Goal: Transaction & Acquisition: Book appointment/travel/reservation

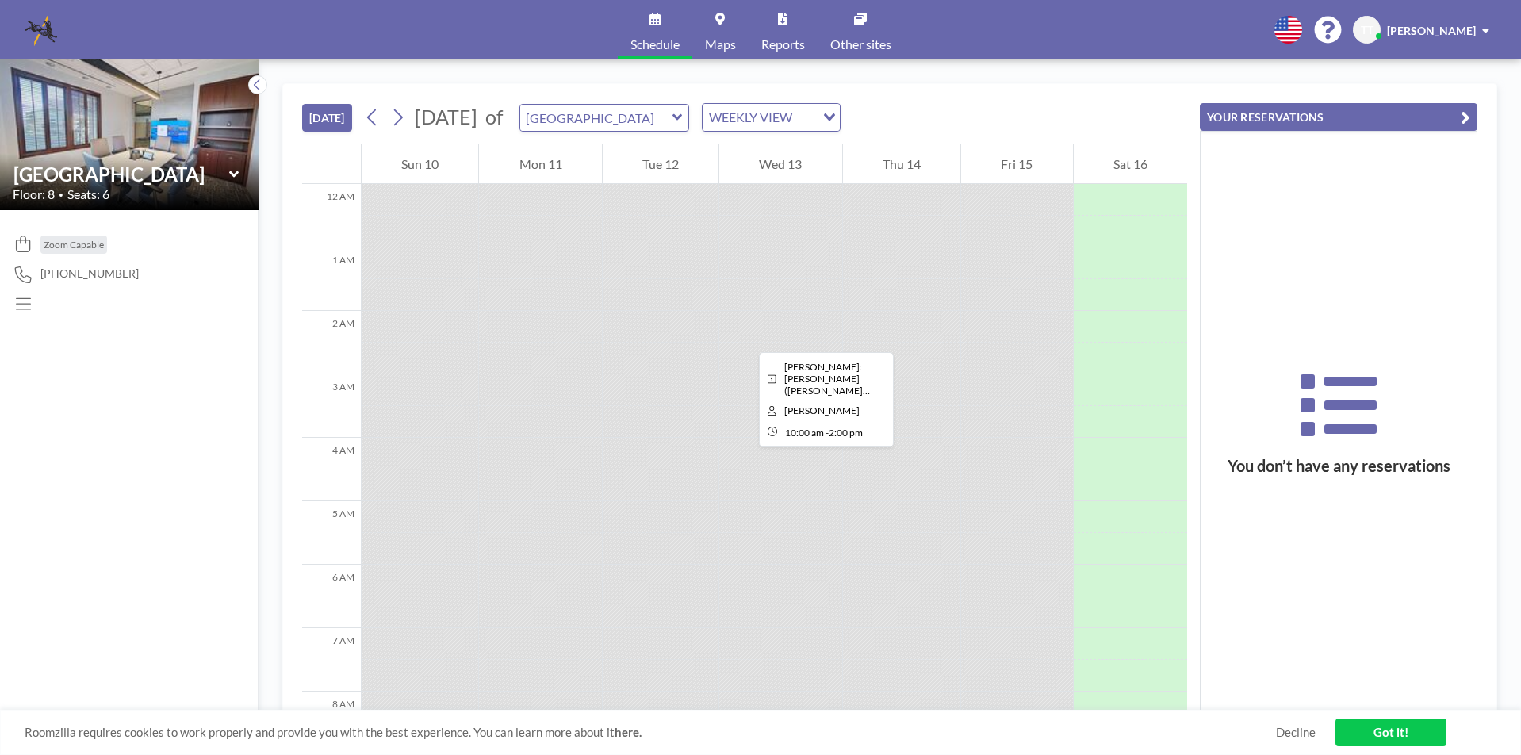
scroll to position [571, 0]
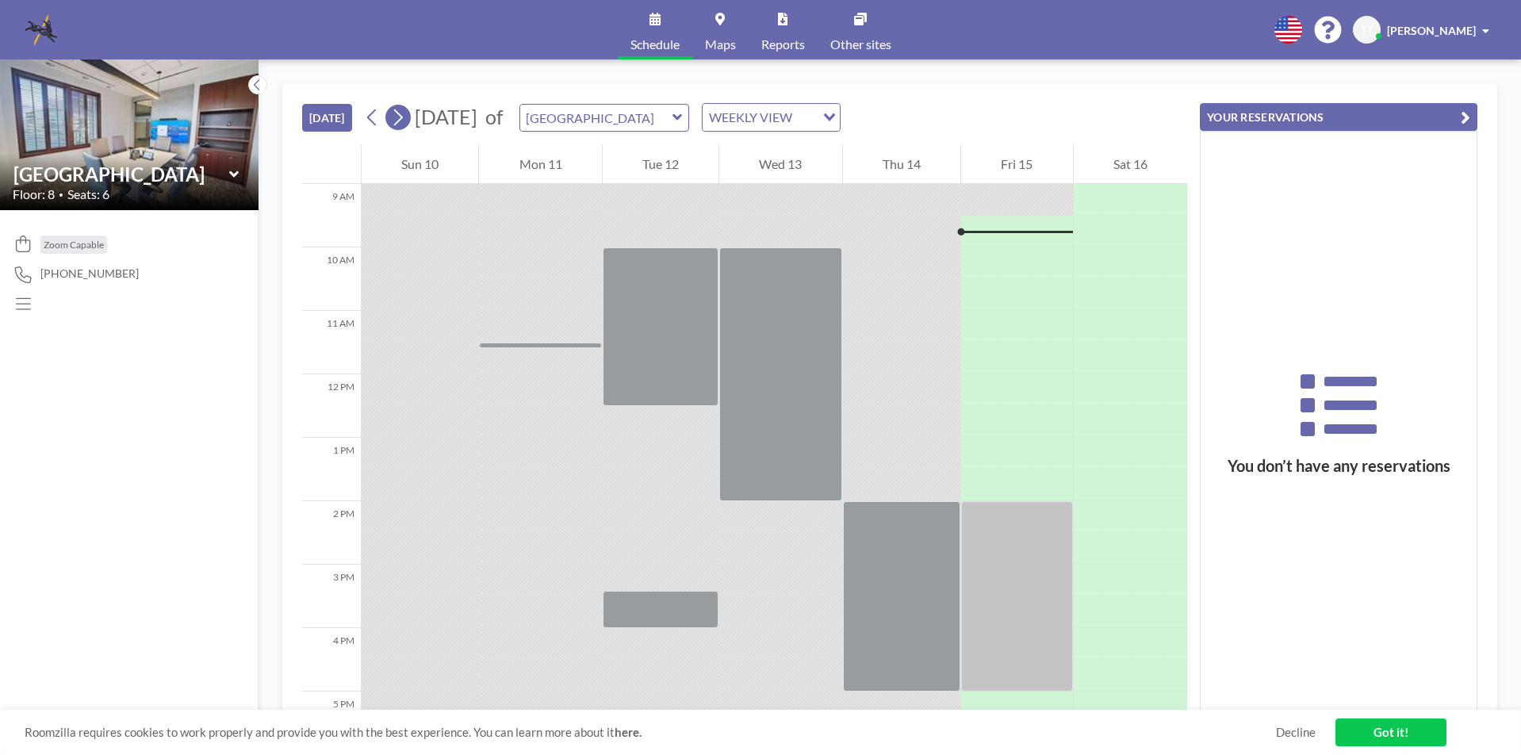
click at [401, 120] on icon at bounding box center [397, 117] width 15 height 24
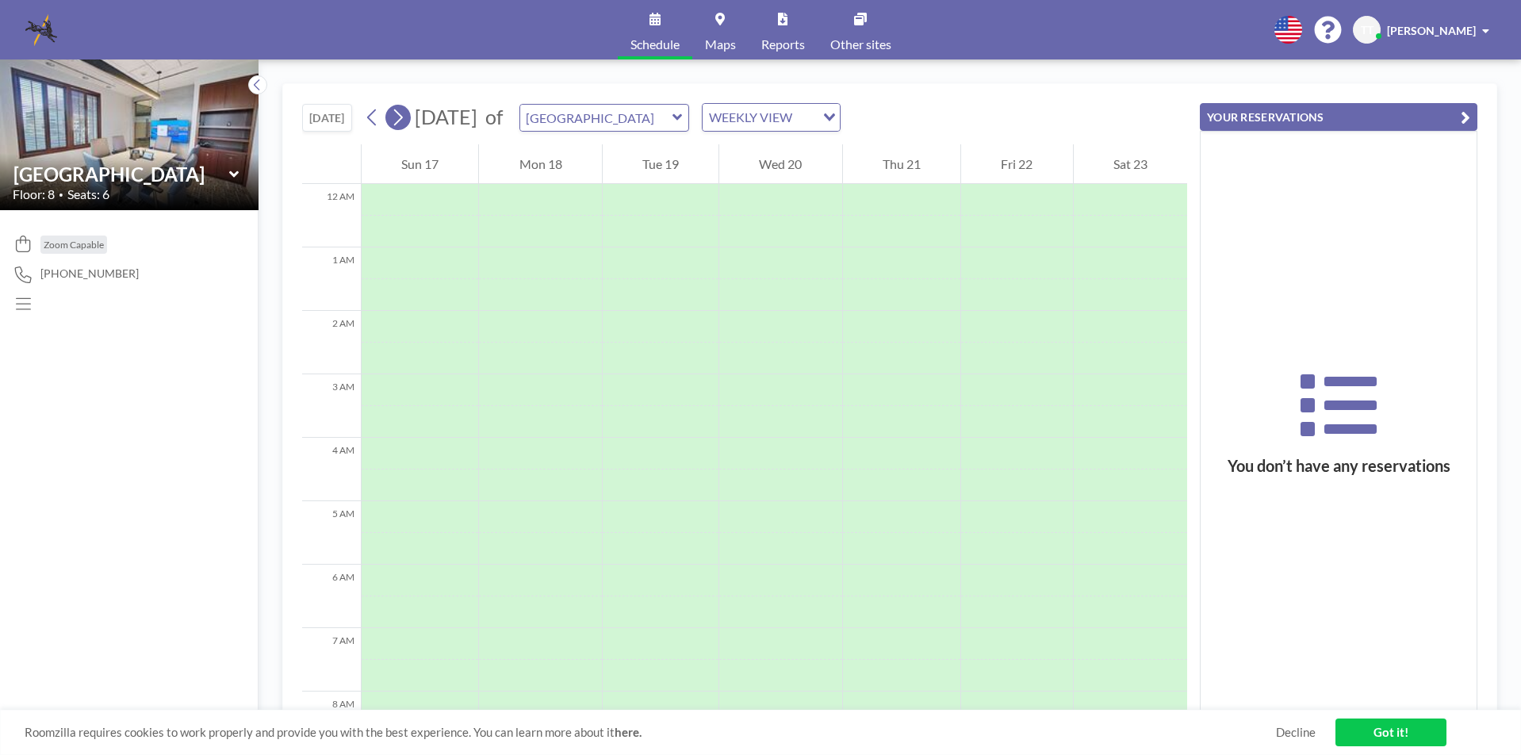
scroll to position [476, 0]
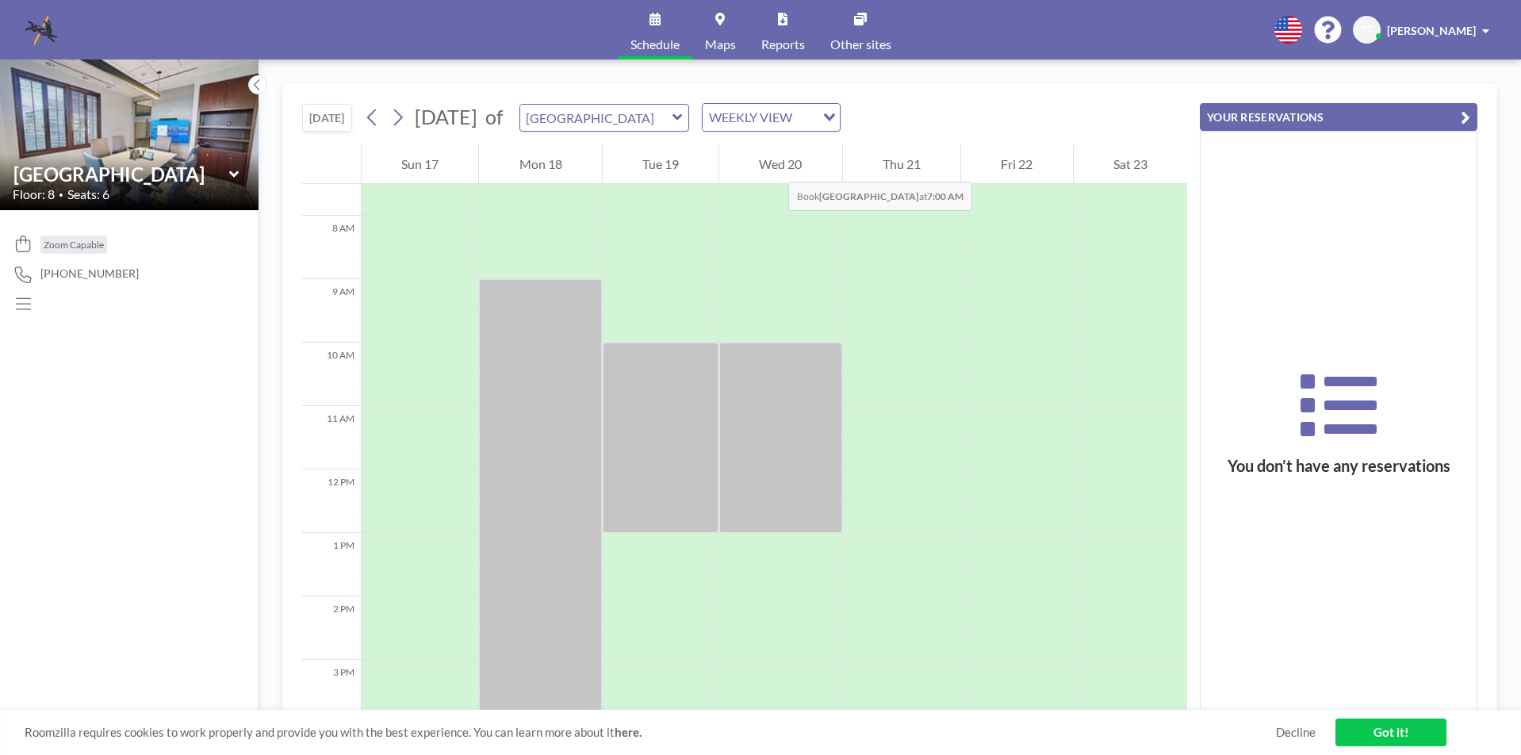
click at [773, 165] on div "Wed 20" at bounding box center [780, 164] width 122 height 40
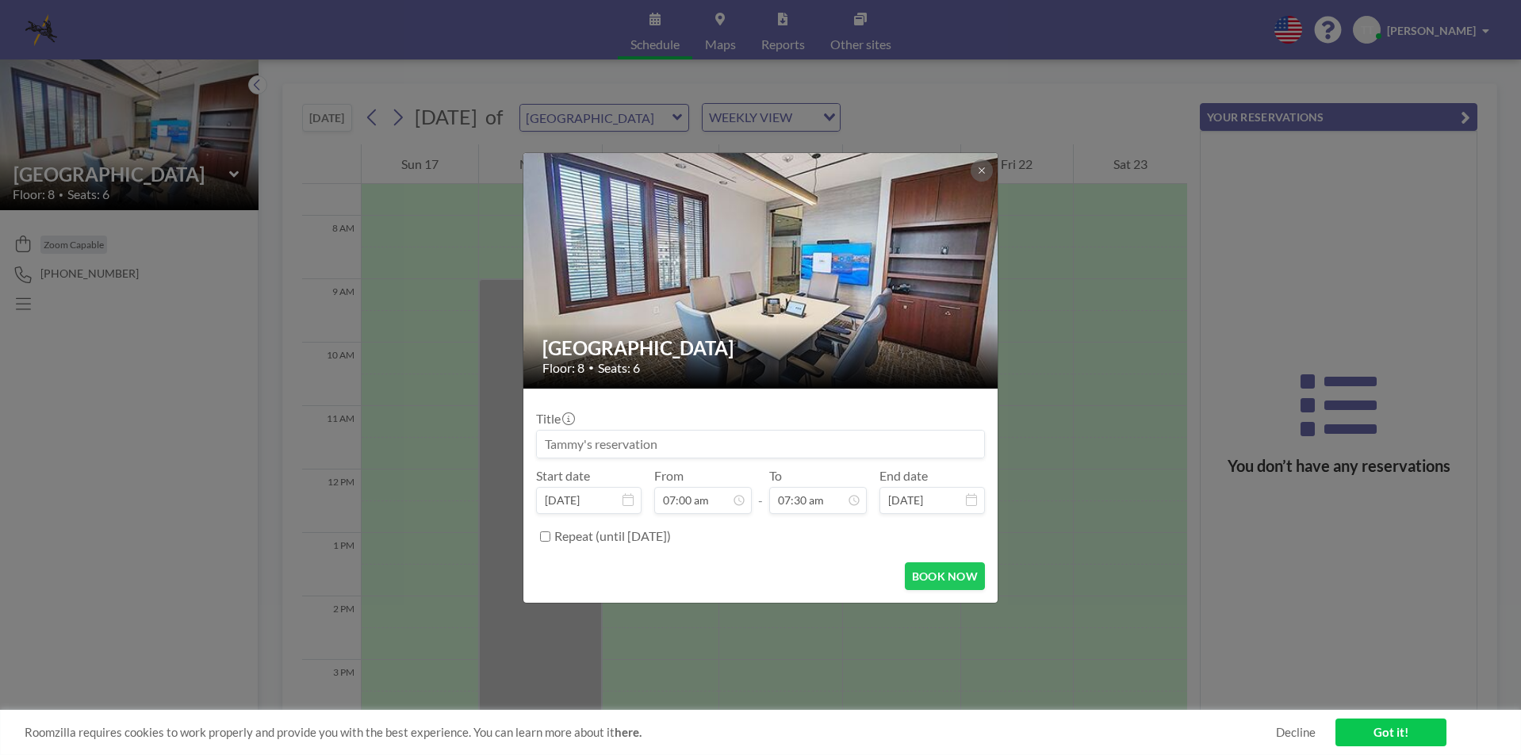
scroll to position [0, 0]
click at [984, 167] on icon at bounding box center [982, 171] width 10 height 10
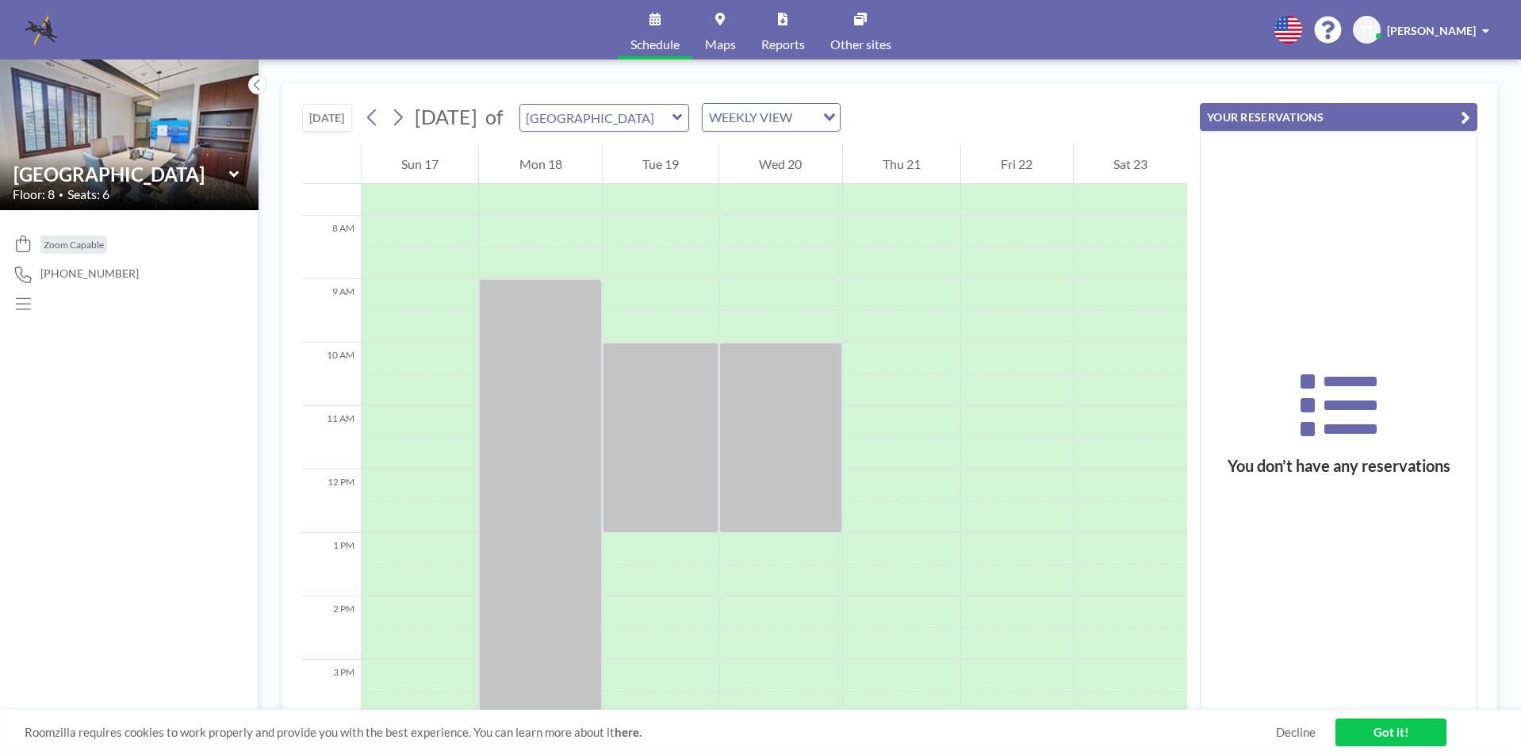
click at [683, 115] on icon at bounding box center [678, 117] width 10 height 16
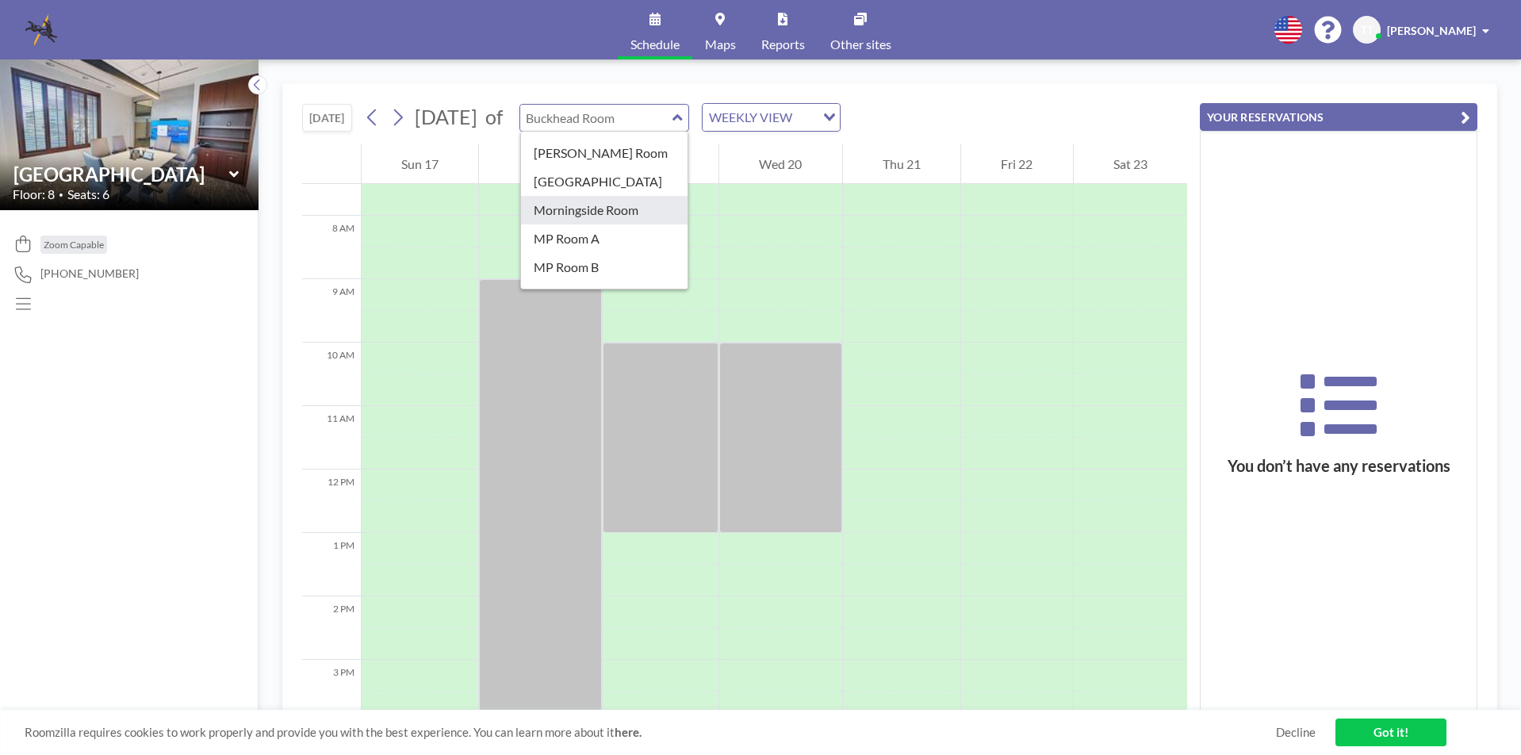
scroll to position [196, 0]
type input "Morningside Room"
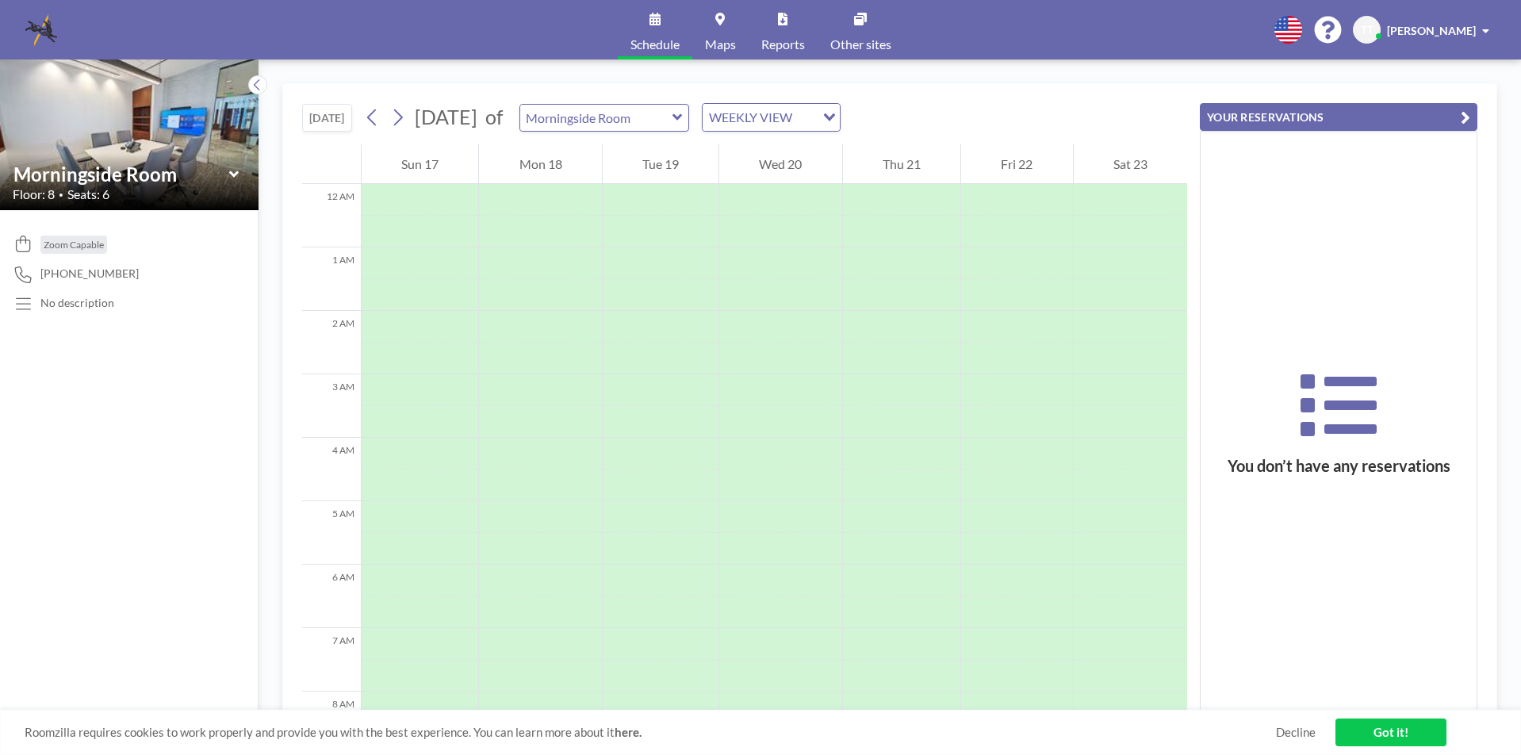
scroll to position [476, 0]
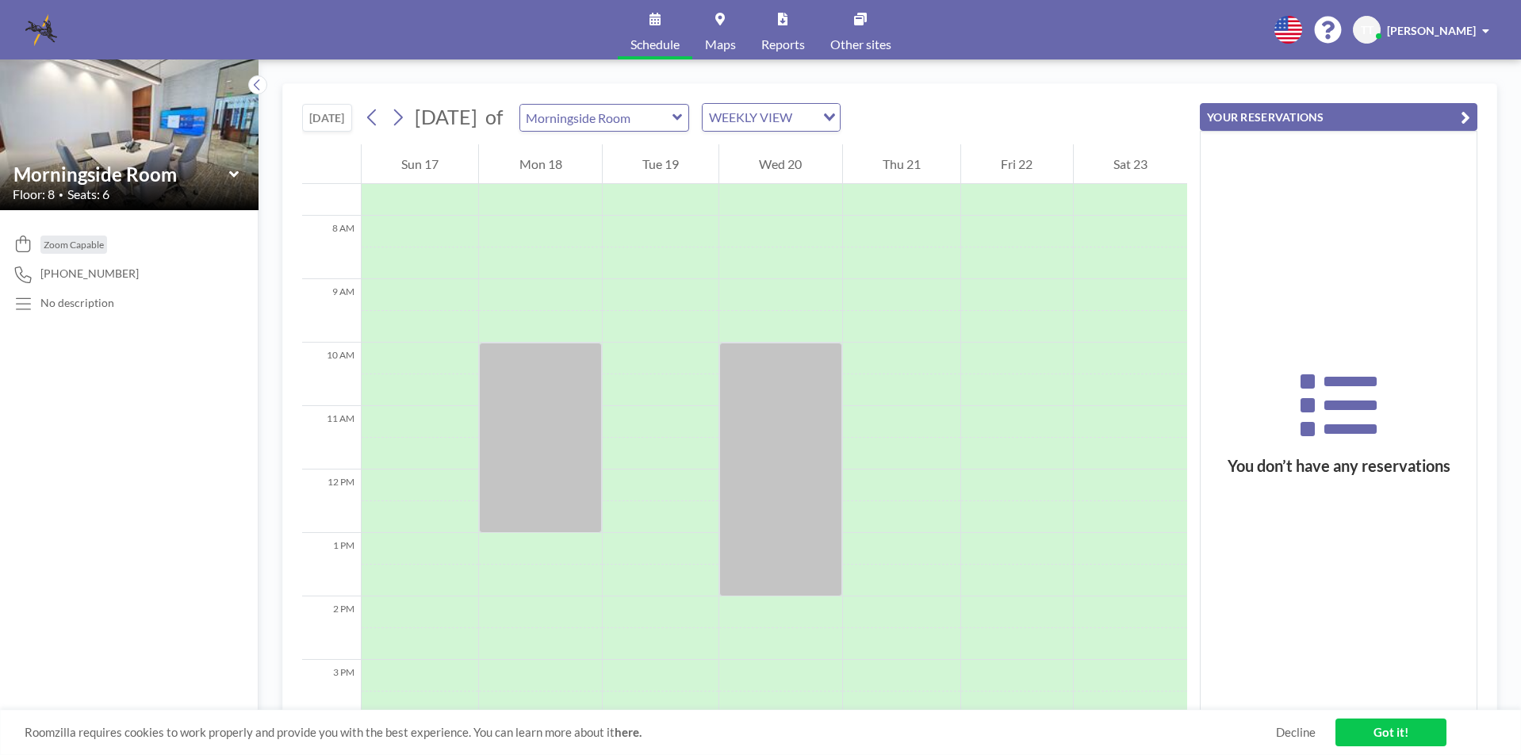
click at [683, 113] on icon at bounding box center [678, 117] width 10 height 16
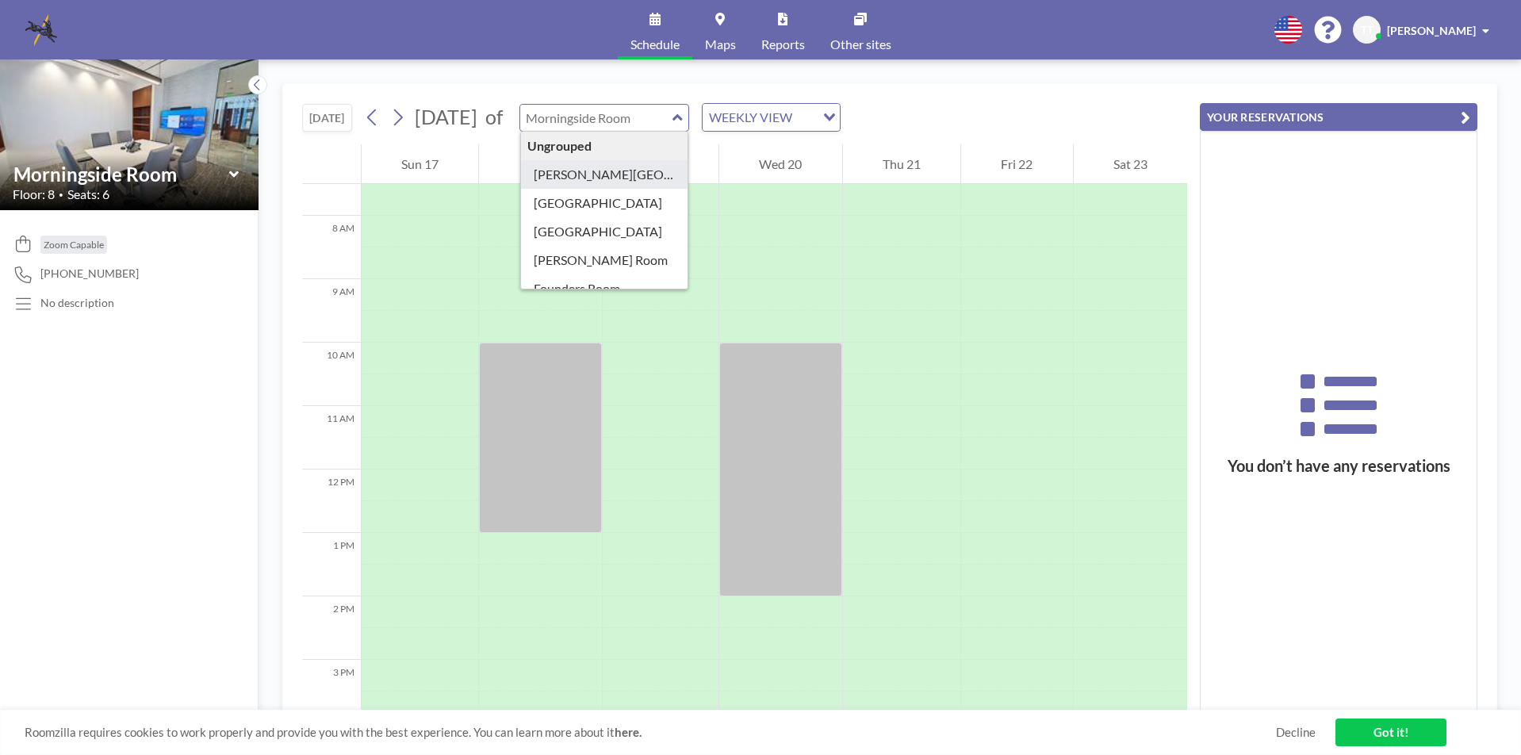
type input "[PERSON_NAME][GEOGRAPHIC_DATA]"
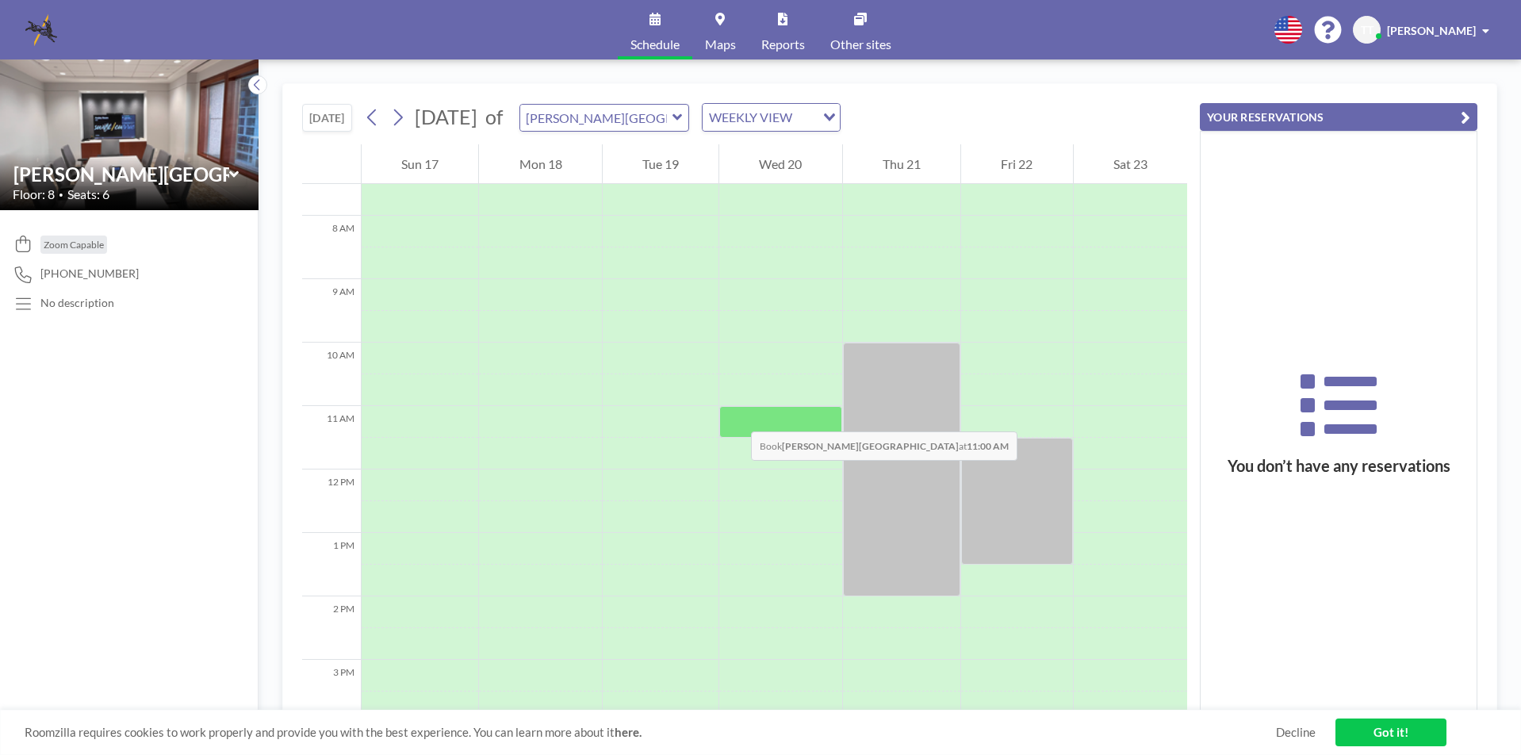
click at [735, 416] on div at bounding box center [780, 422] width 122 height 32
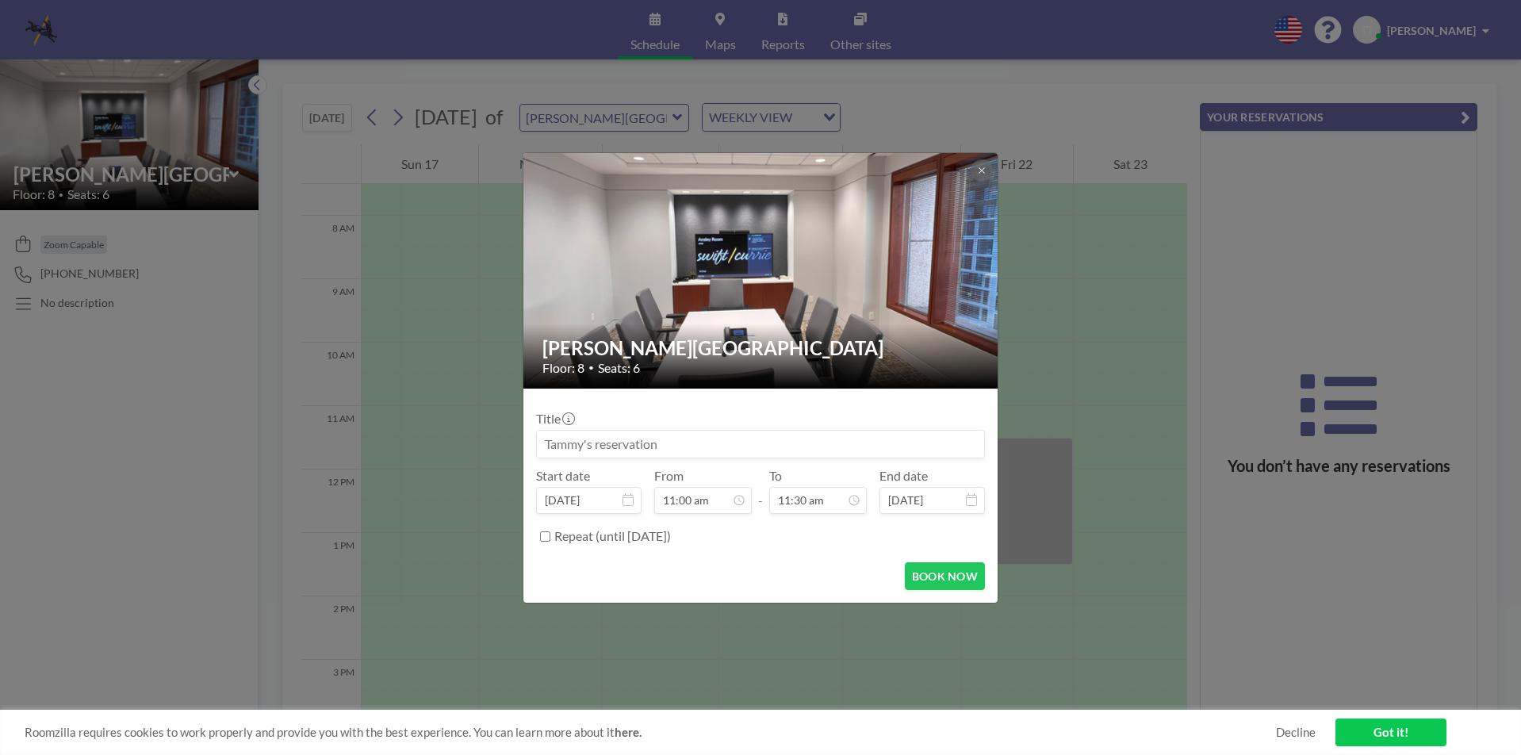
click at [589, 443] on input at bounding box center [760, 444] width 447 height 27
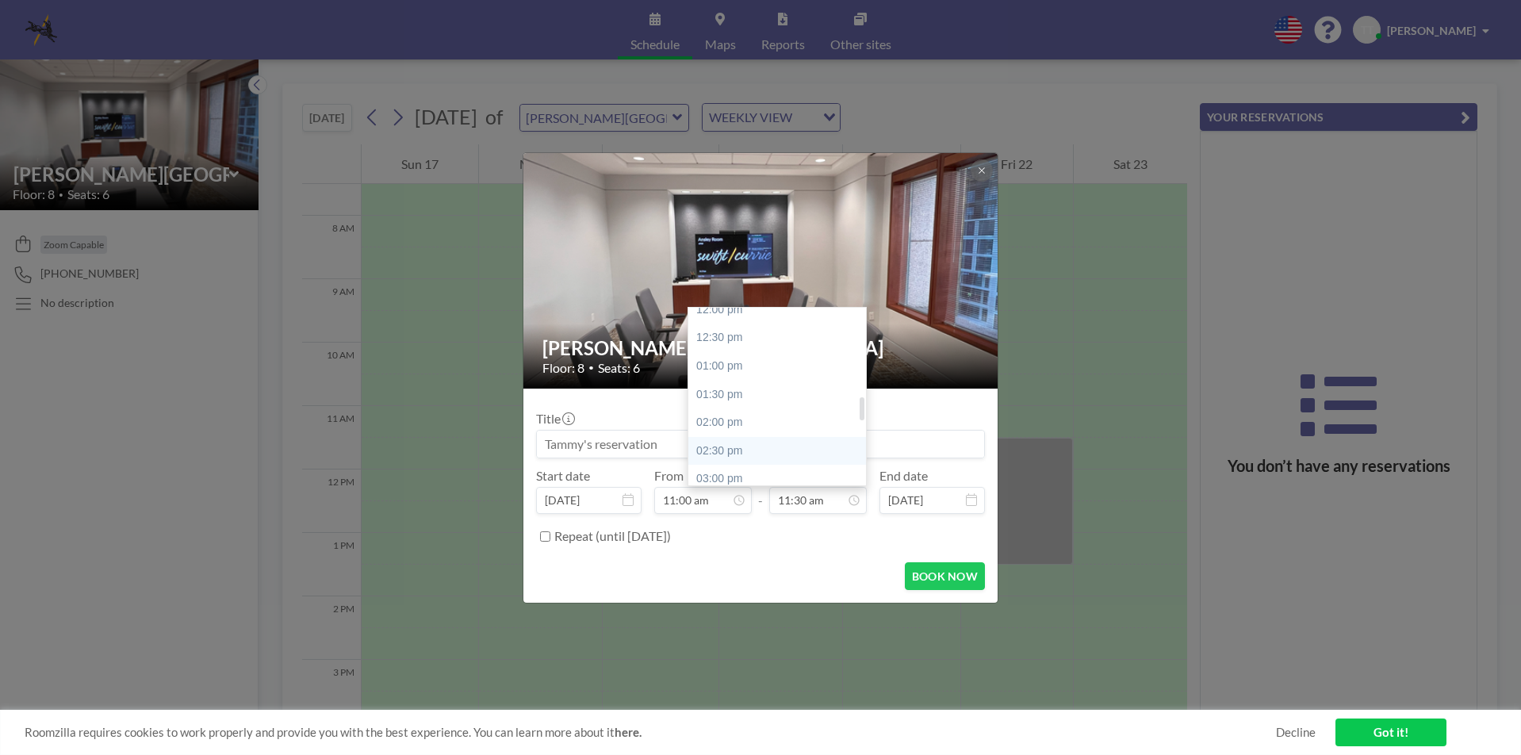
scroll to position [729, 0]
click at [730, 441] on div "03:00 pm" at bounding box center [781, 439] width 186 height 29
type input "03:00 pm"
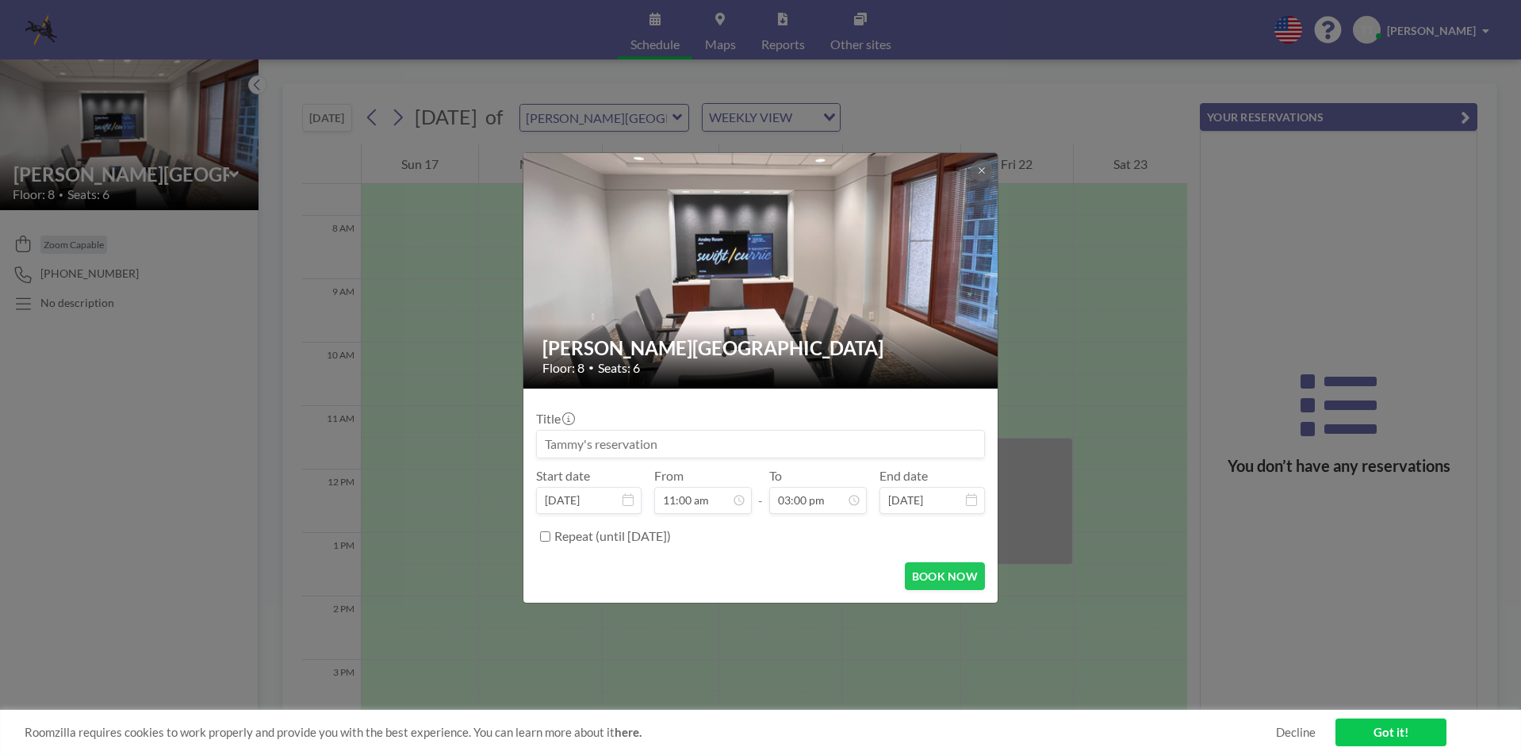
click at [685, 444] on input at bounding box center [760, 444] width 447 height 27
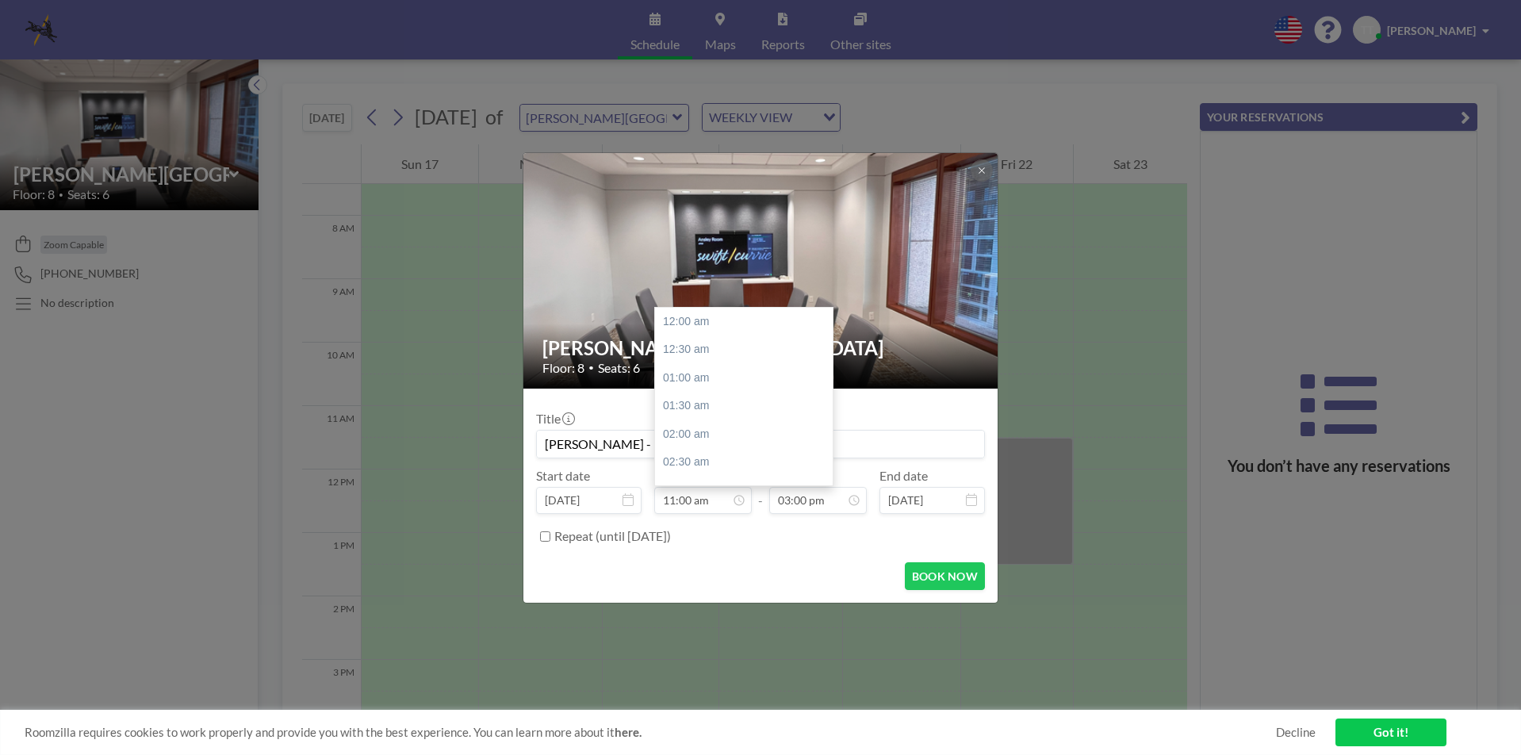
scroll to position [621, 0]
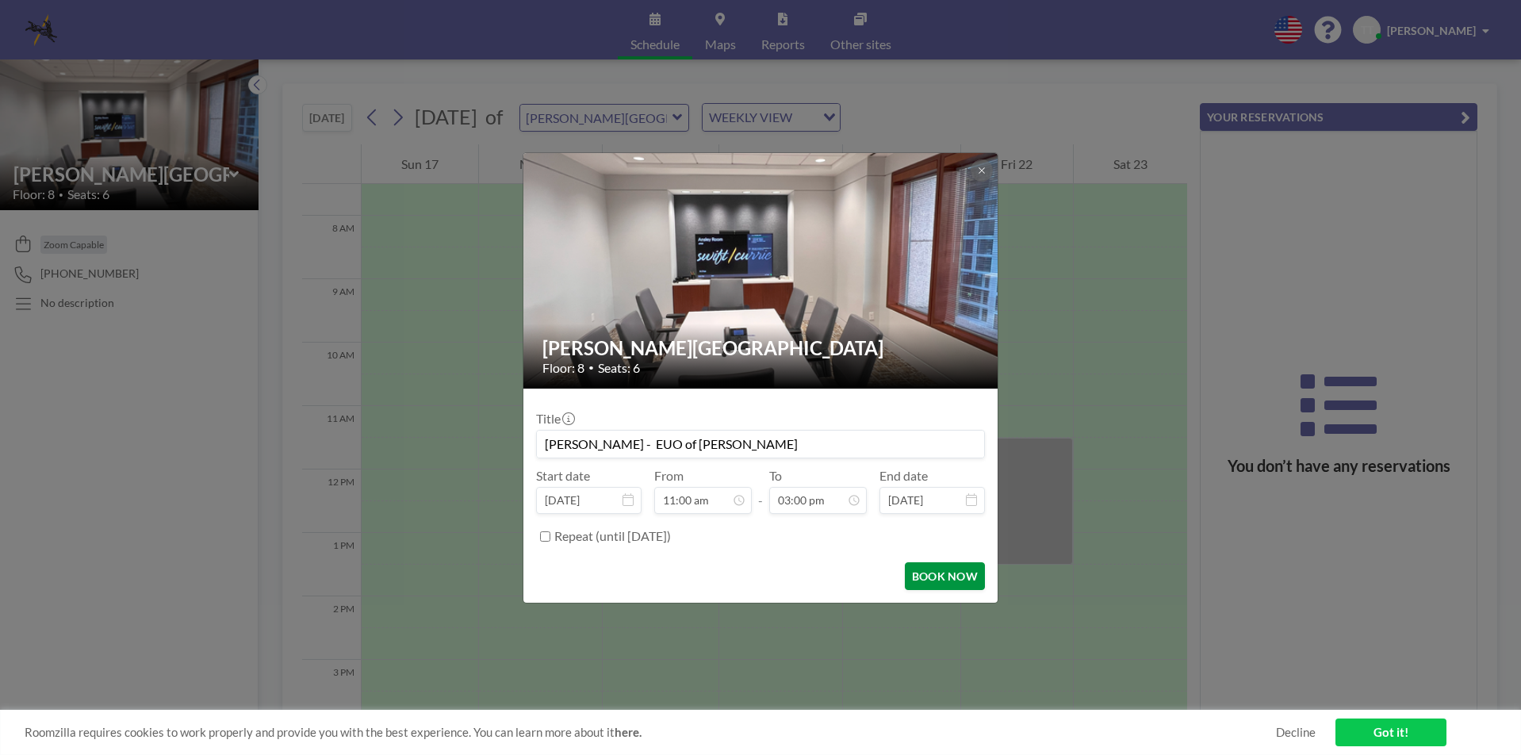
type input "[PERSON_NAME] - EUO of [PERSON_NAME]"
click at [945, 581] on button "BOOK NOW" at bounding box center [945, 576] width 80 height 28
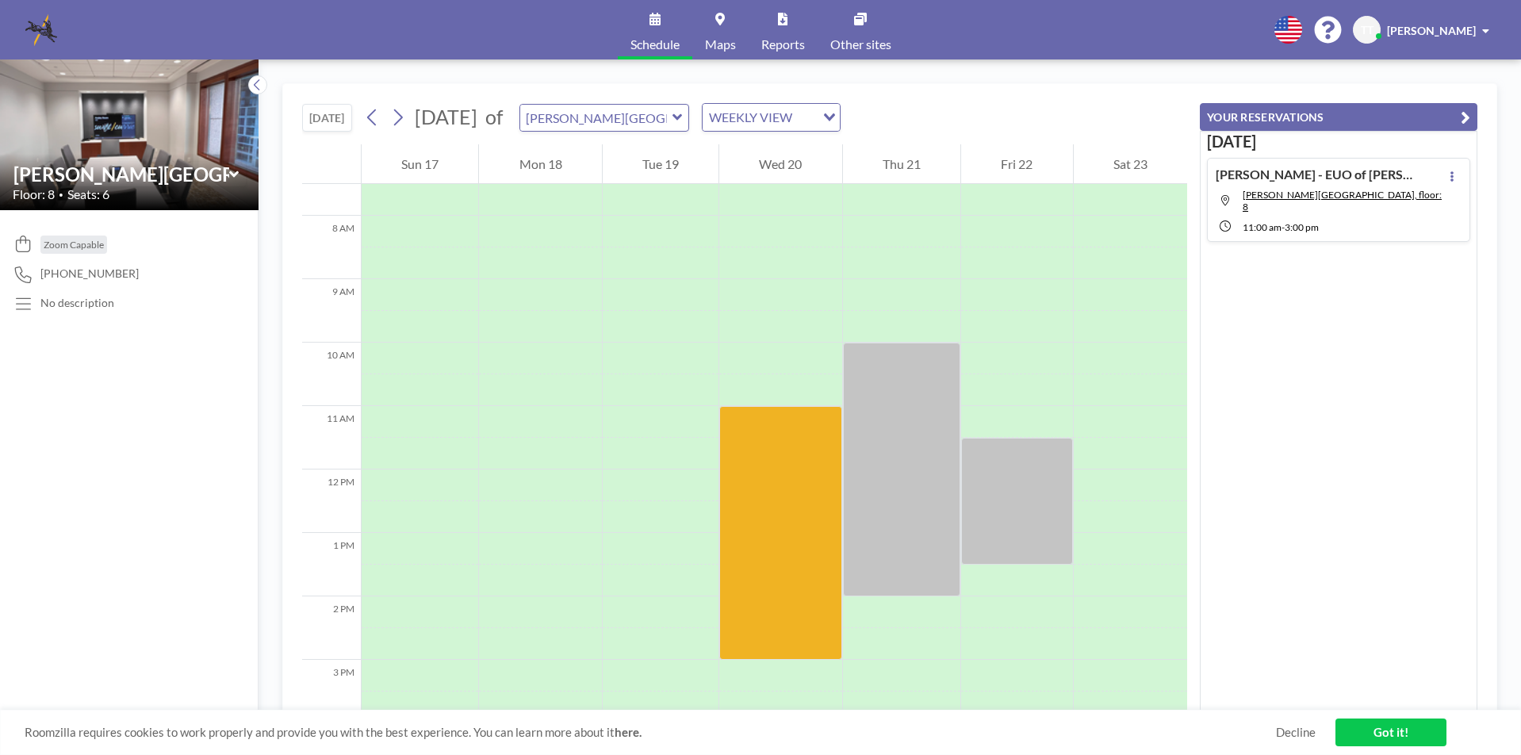
click at [1390, 731] on link "Got it!" at bounding box center [1391, 733] width 111 height 28
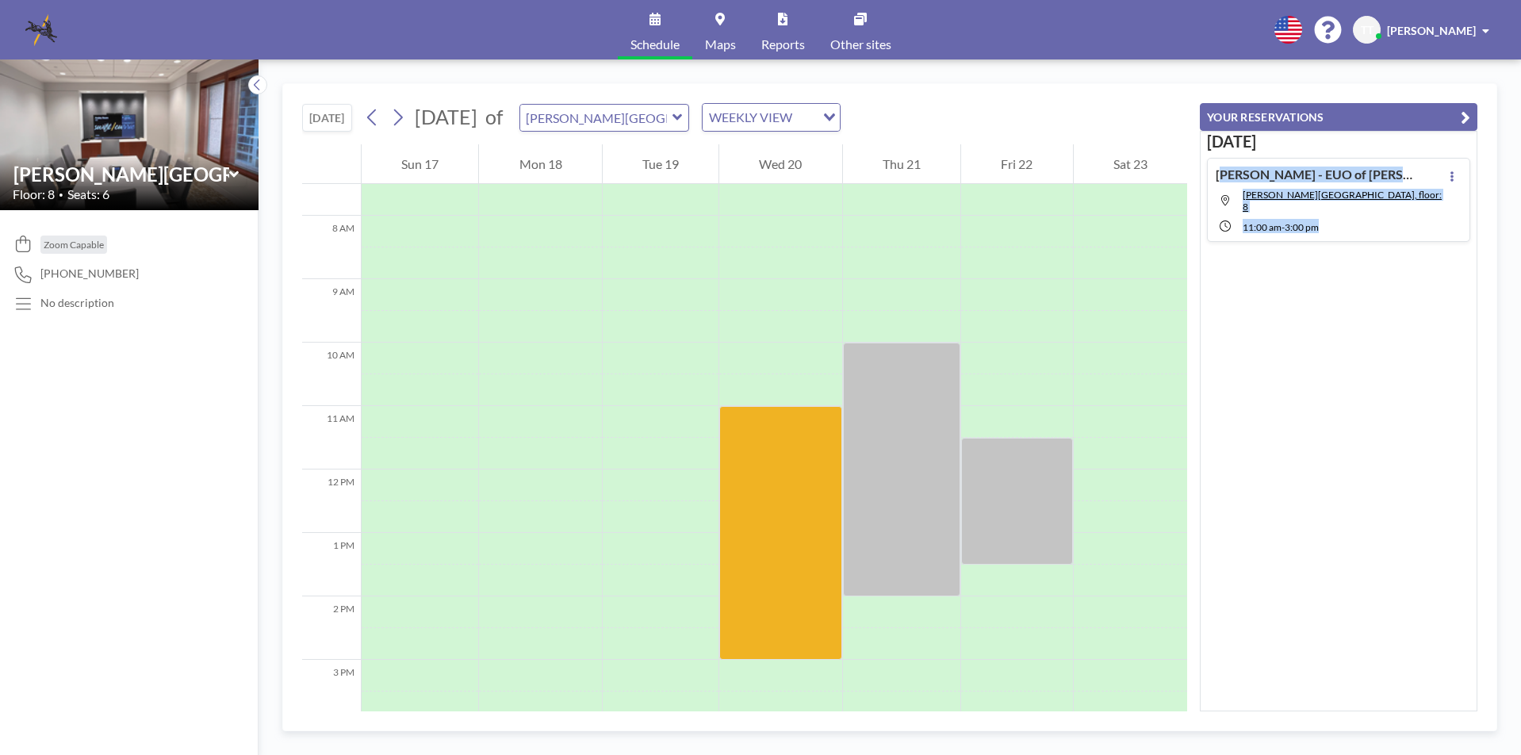
drag, startPoint x: 1217, startPoint y: 170, endPoint x: 1332, endPoint y: 217, distance: 124.5
click at [1332, 217] on div "[PERSON_NAME] - EUO of [PERSON_NAME][GEOGRAPHIC_DATA], floor: 8 11:00 AM - 3:00…" at bounding box center [1329, 200] width 227 height 67
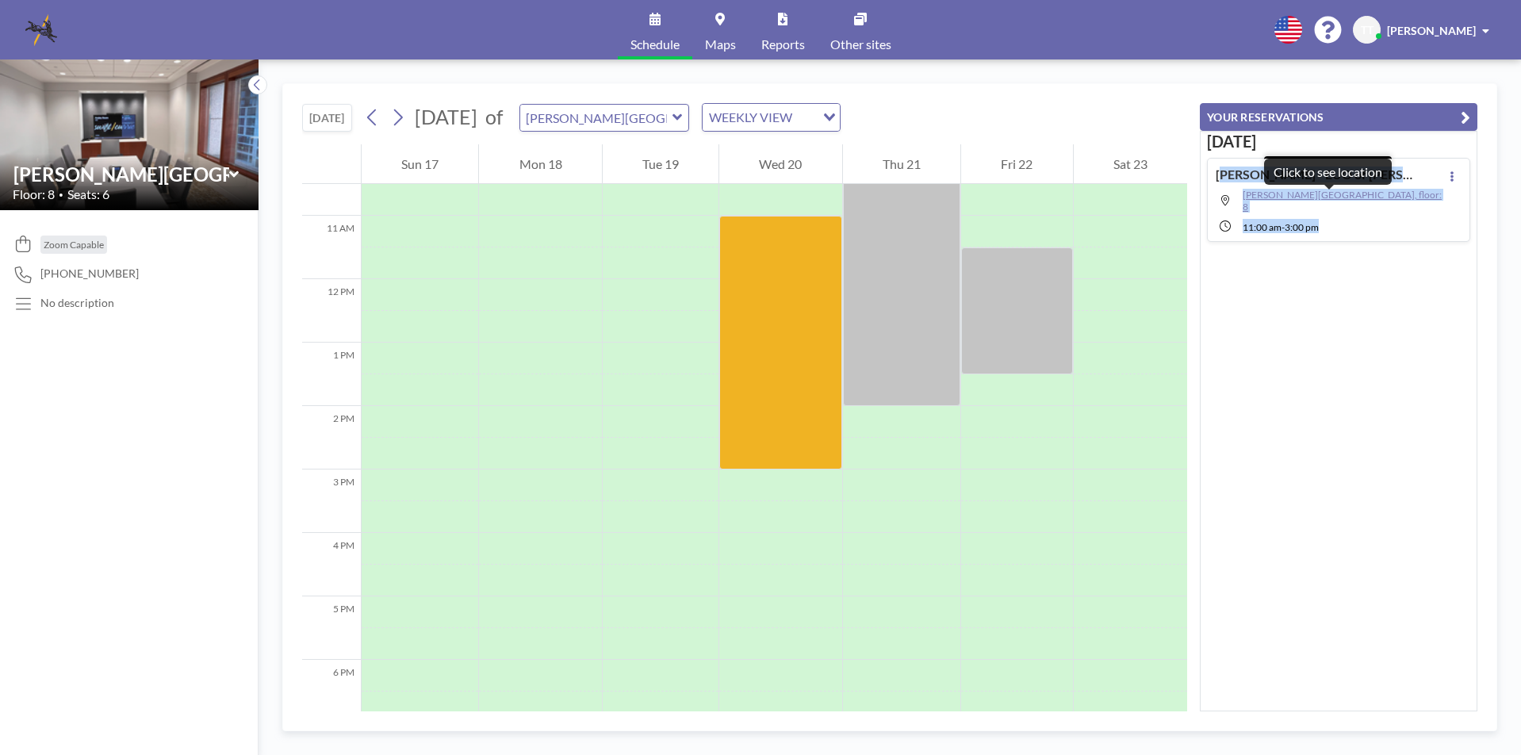
copy div "[PERSON_NAME] - EUO of [PERSON_NAME][GEOGRAPHIC_DATA], floor: 8 11:00 AM - 3:00…"
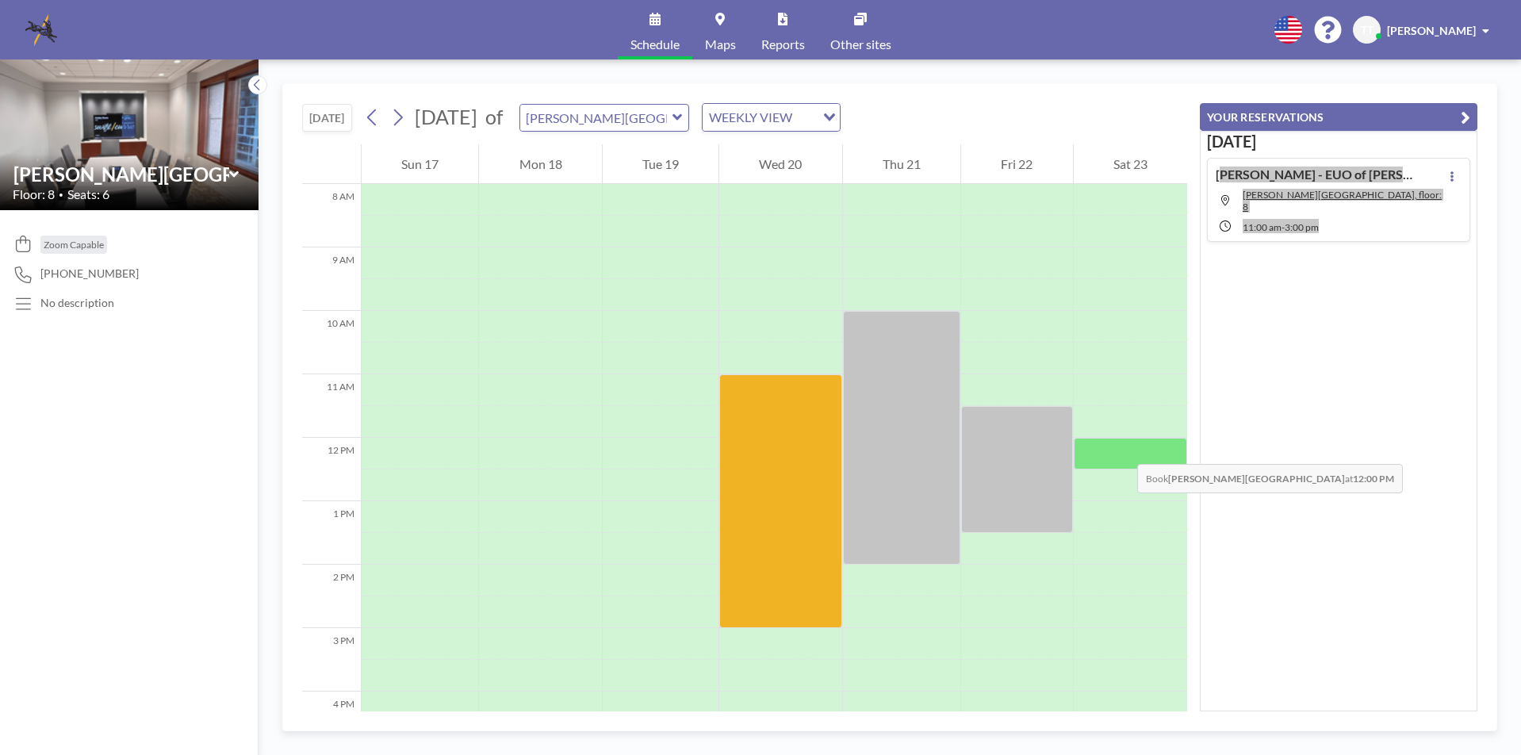
scroll to position [527, 0]
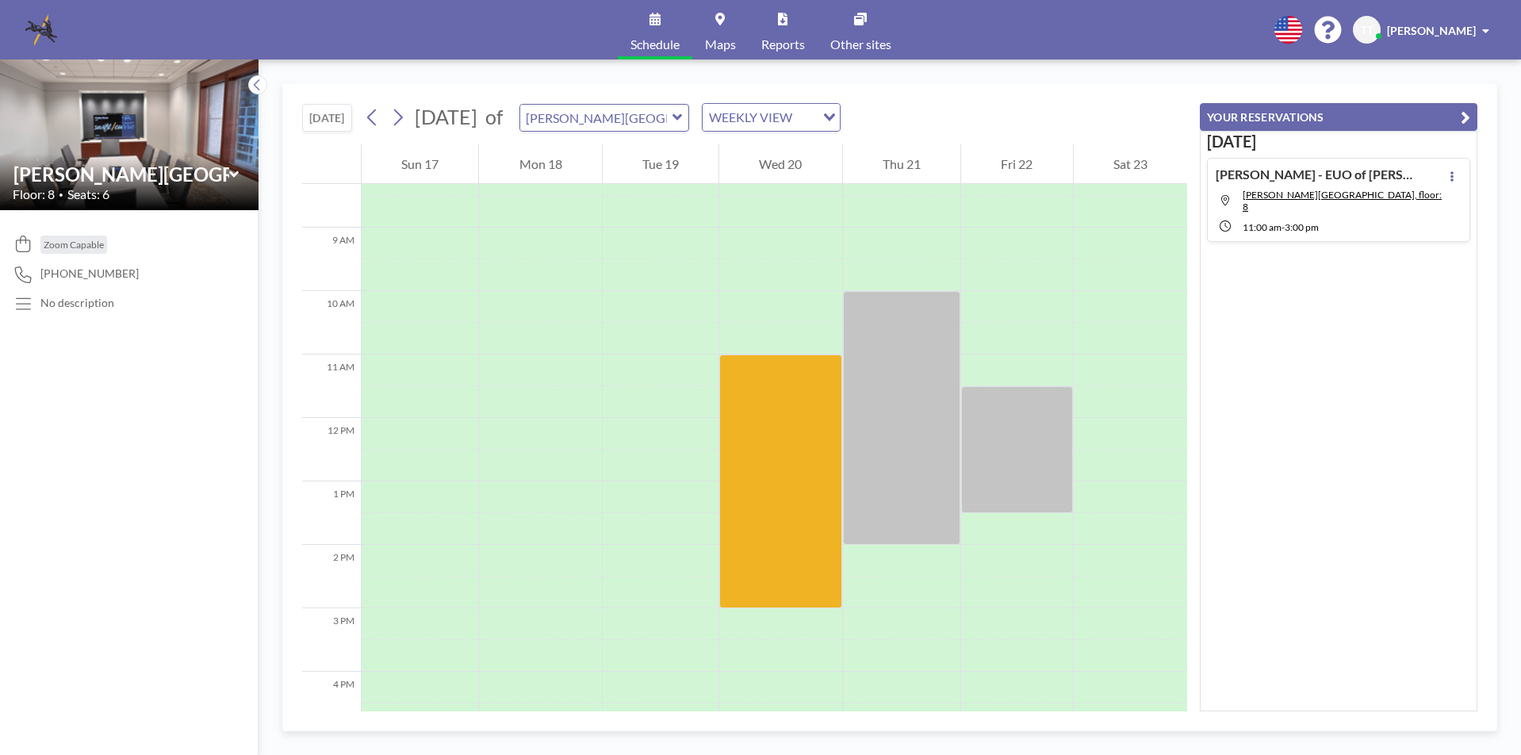
click at [1487, 33] on span at bounding box center [1485, 30] width 7 height 11
click at [1442, 105] on span "Log out" at bounding box center [1442, 108] width 36 height 16
